Goal: Task Accomplishment & Management: Manage account settings

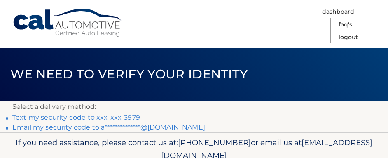
scroll to position [26, 0]
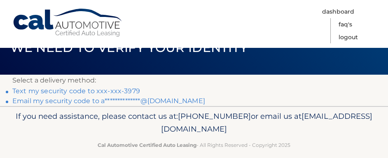
click at [61, 88] on link "Text my security code to xxx-xxx-3979" at bounding box center [76, 91] width 128 height 8
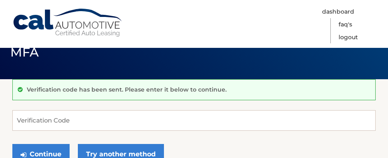
scroll to position [24, 0]
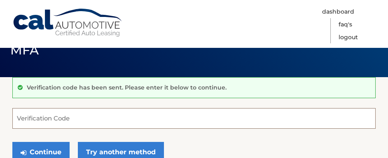
click at [26, 113] on input "Verification Code" at bounding box center [194, 118] width 364 height 21
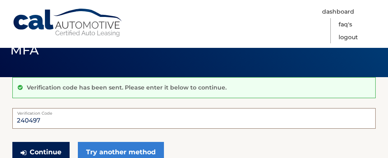
type input "240497"
click at [44, 143] on button "Continue" at bounding box center [40, 152] width 57 height 21
